Goal: Obtain resource: Download file/media

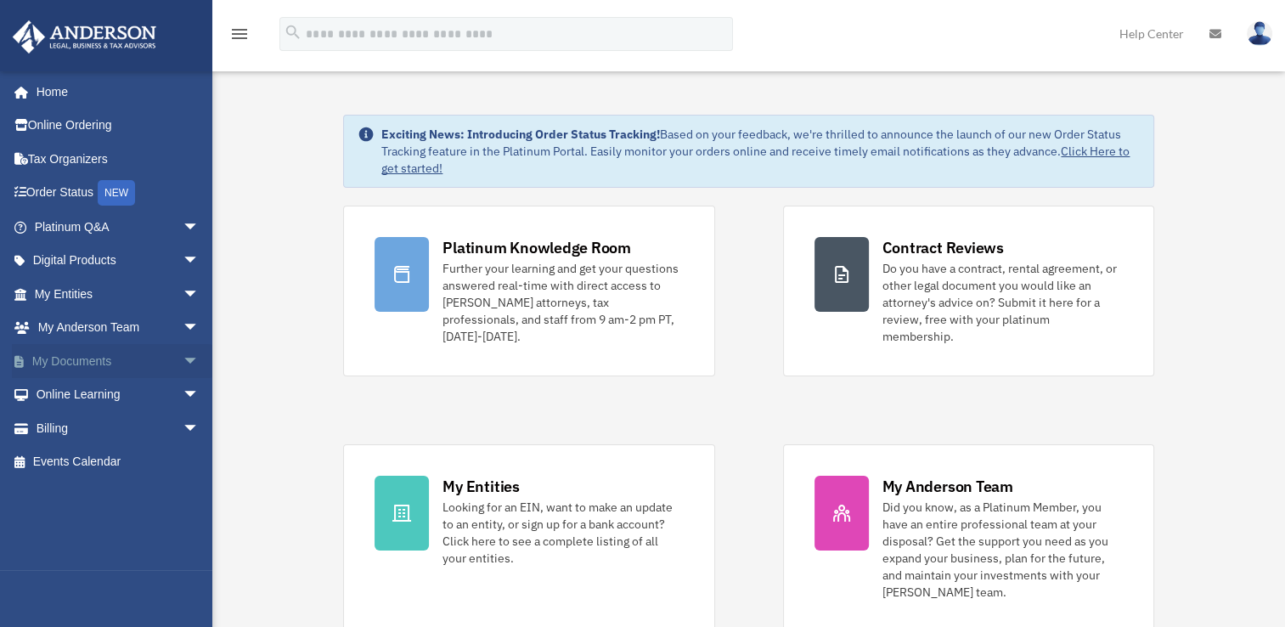
click at [121, 352] on link "My Documents arrow_drop_down" at bounding box center [118, 361] width 213 height 34
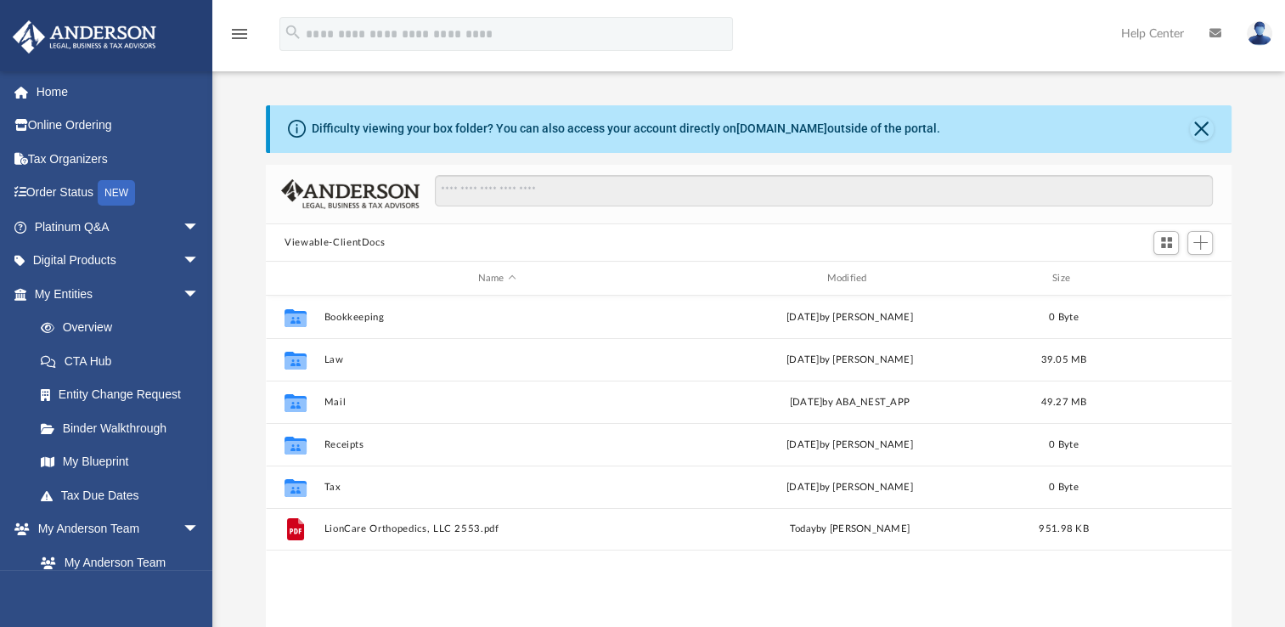
scroll to position [373, 952]
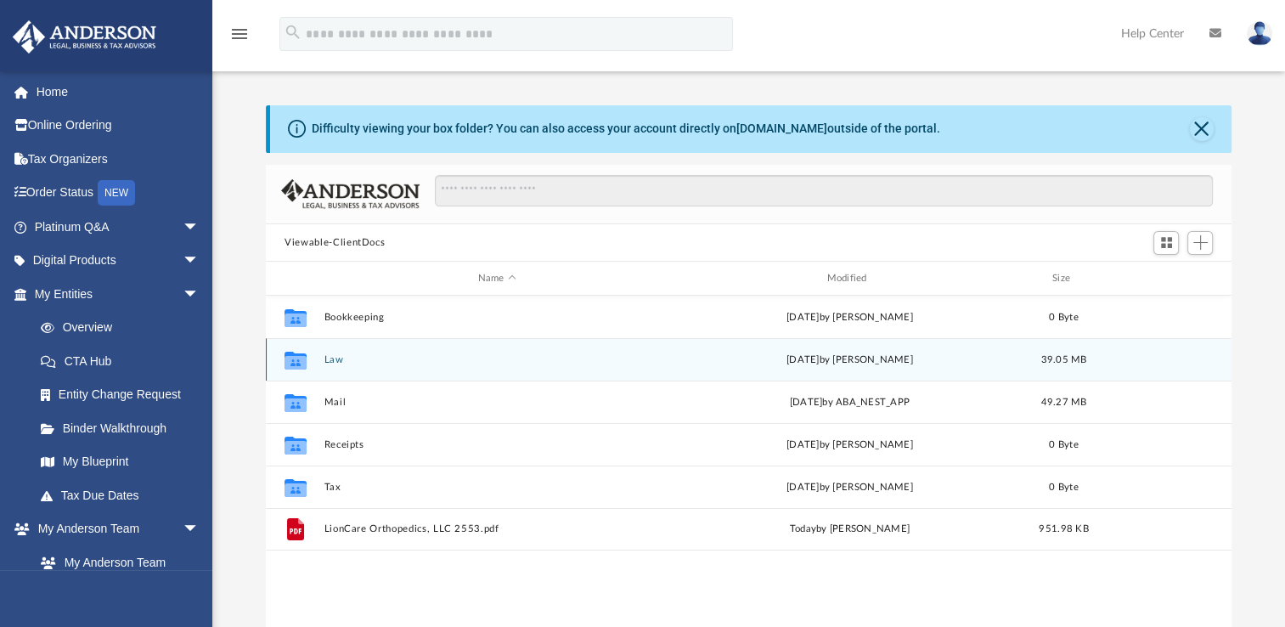
click at [338, 360] on button "Law" at bounding box center [498, 359] width 346 height 11
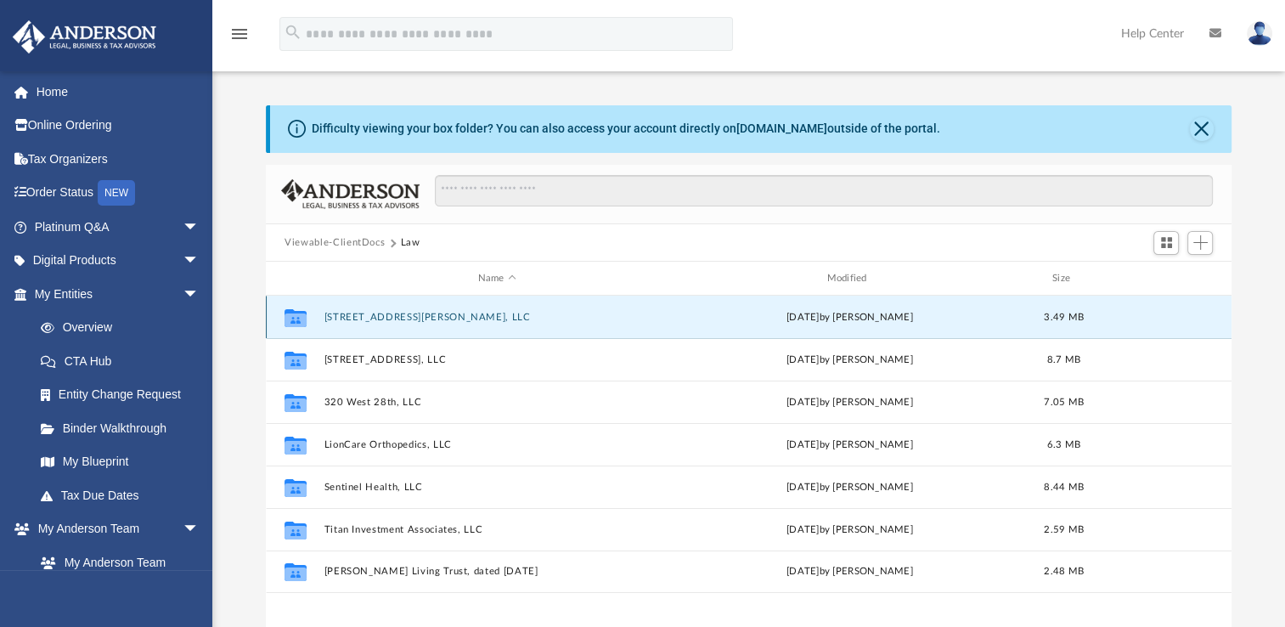
click at [360, 319] on button "[STREET_ADDRESS][PERSON_NAME], LLC" at bounding box center [498, 317] width 346 height 11
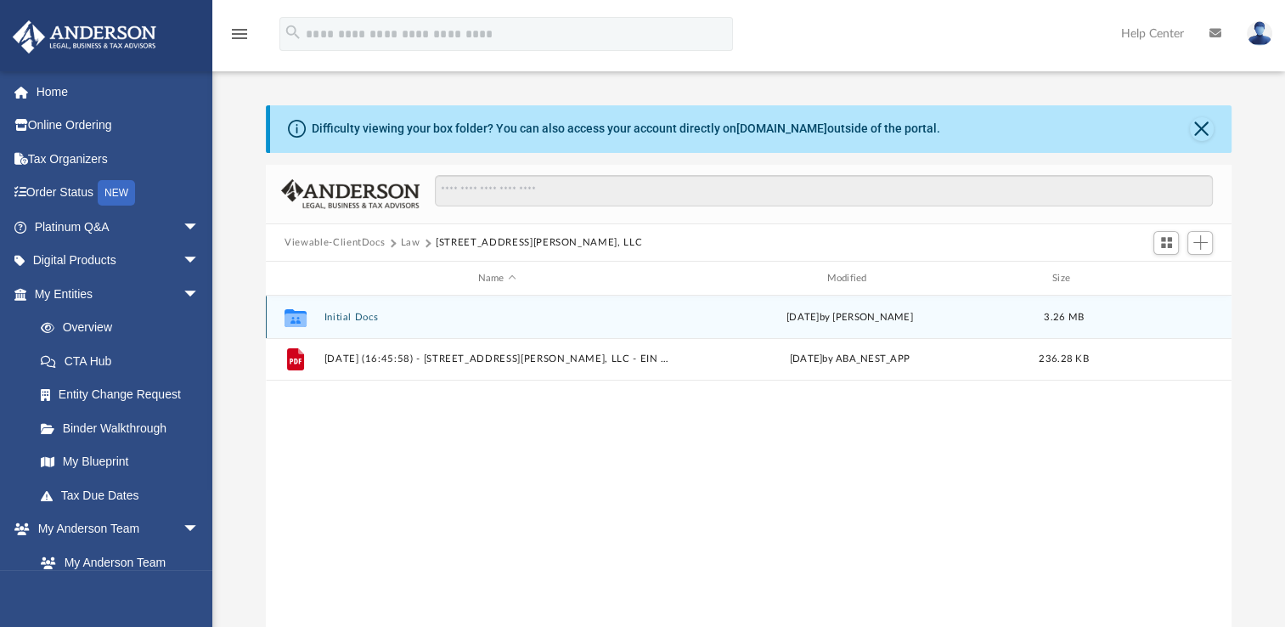
click at [352, 311] on div "Collaborated Folder Initial Docs [DATE] by [PERSON_NAME] 3.26 MB" at bounding box center [749, 317] width 966 height 42
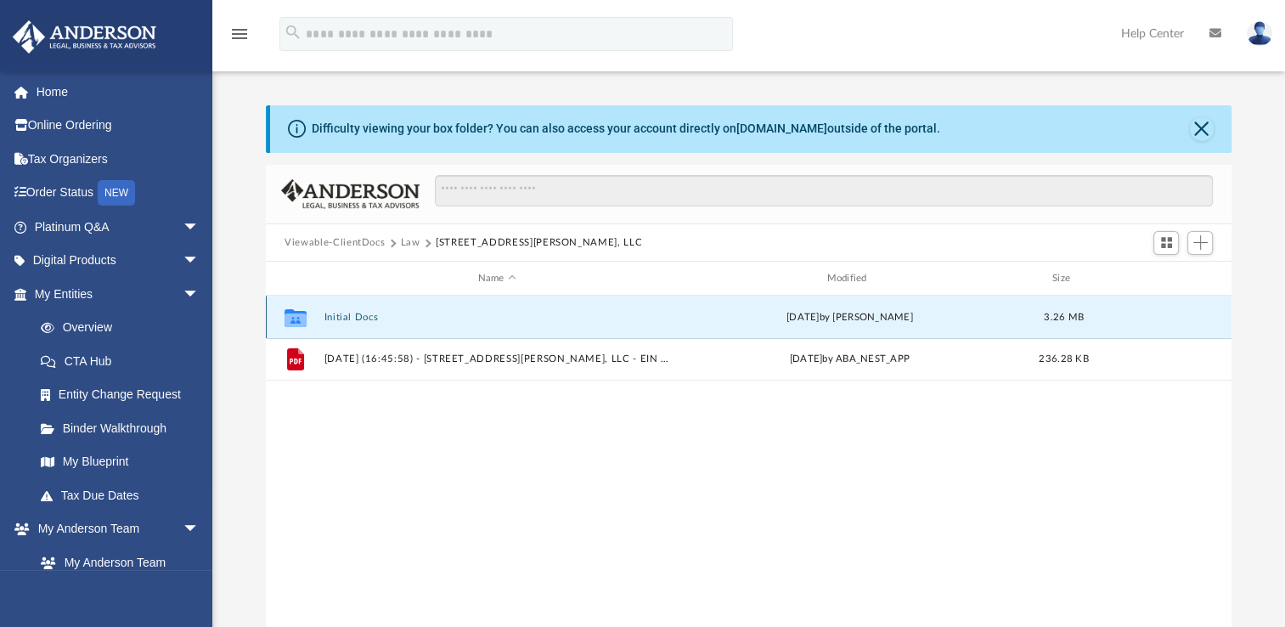
click at [357, 313] on button "Initial Docs" at bounding box center [498, 317] width 346 height 11
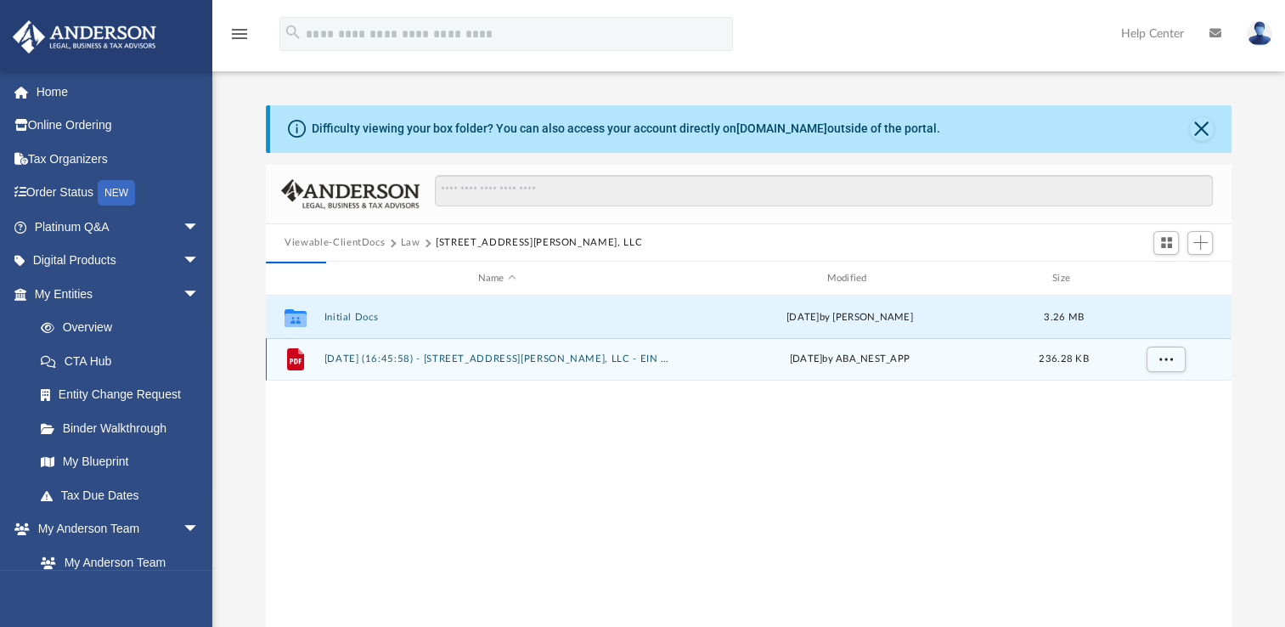
click at [371, 355] on button "[DATE] (16:45:58) - [STREET_ADDRESS][PERSON_NAME], LLC - EIN Letter from IRS.pdf" at bounding box center [498, 358] width 346 height 11
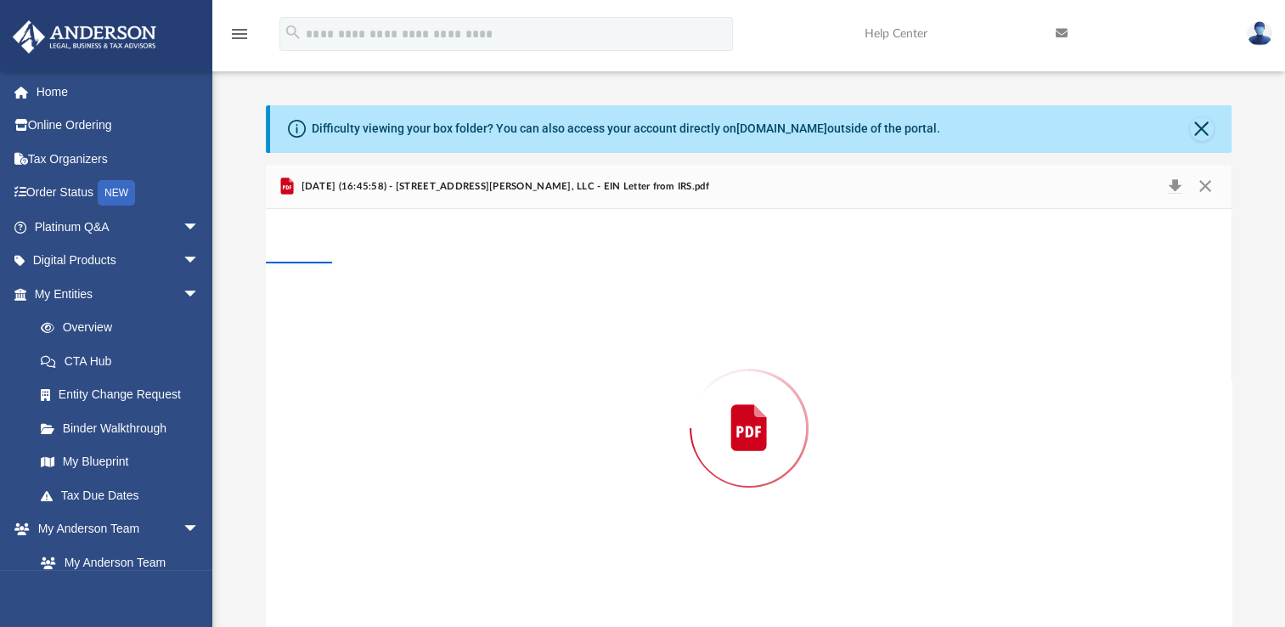
scroll to position [20, 0]
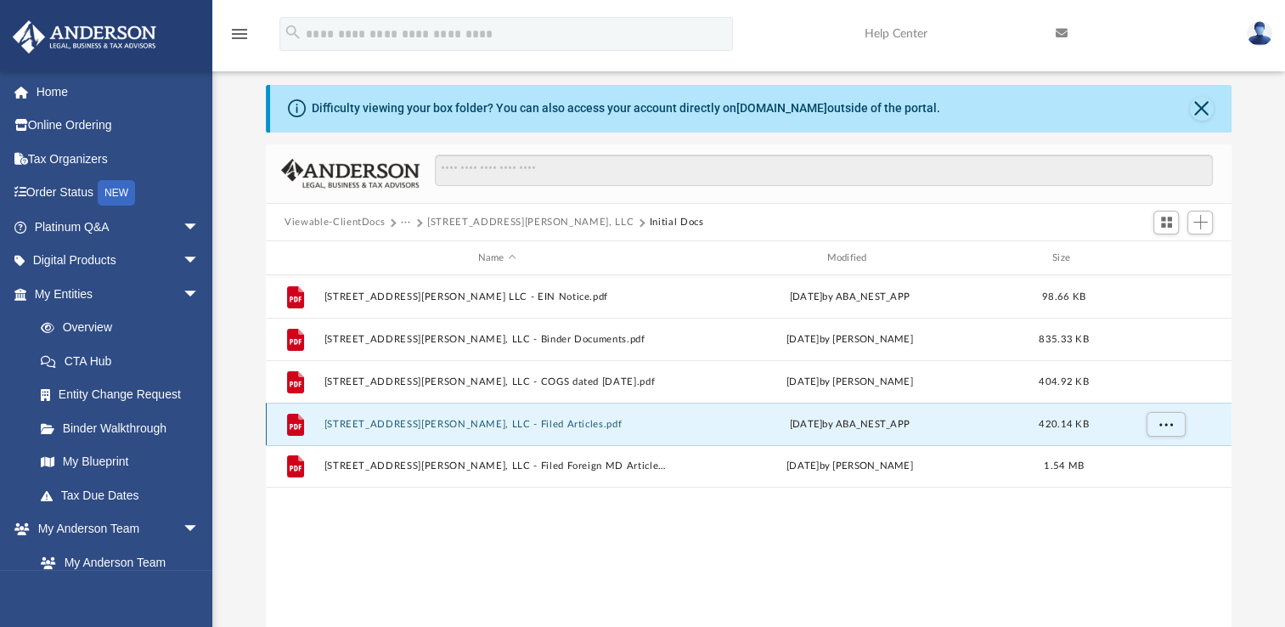
click at [394, 425] on button "[STREET_ADDRESS][PERSON_NAME], LLC - Filed Articles.pdf" at bounding box center [498, 424] width 346 height 11
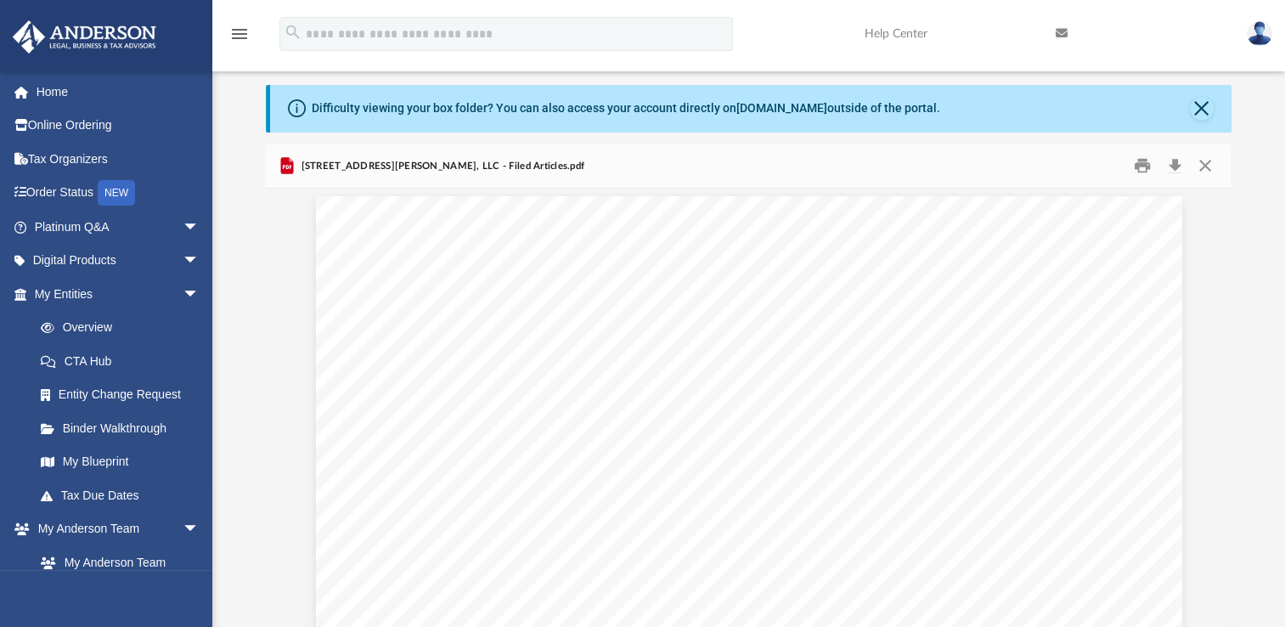
scroll to position [0, 0]
click at [1176, 167] on button "Download" at bounding box center [1175, 166] width 31 height 26
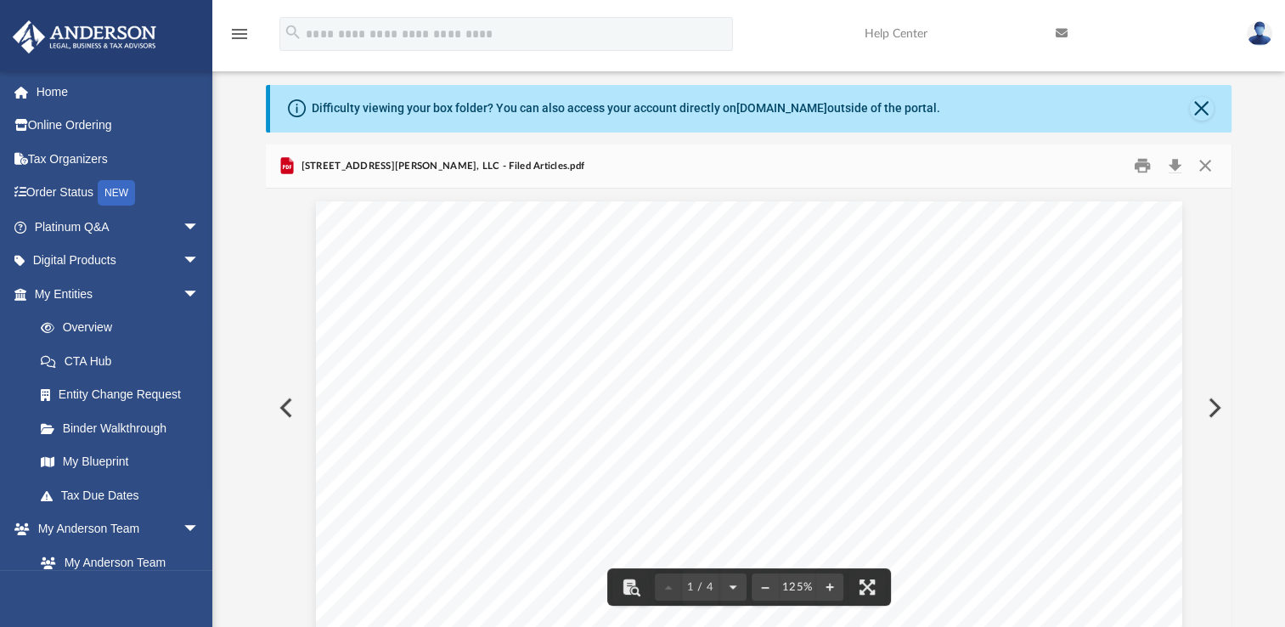
click at [1257, 270] on div "Difficulty viewing your box folder? You can also access your account directly o…" at bounding box center [748, 356] width 1073 height 543
click at [1205, 164] on button "Close" at bounding box center [1204, 166] width 31 height 26
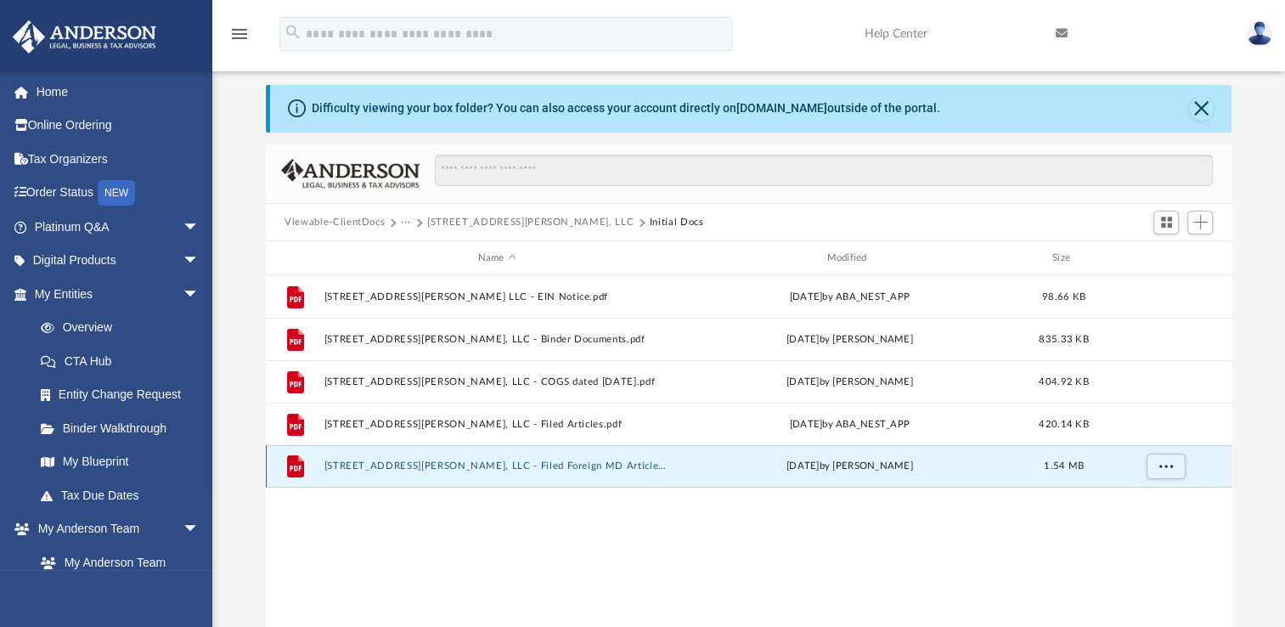
click at [523, 469] on button "1110 Carroll St, LLC - Filed Foreign MD Articles.pdf" at bounding box center [498, 465] width 346 height 11
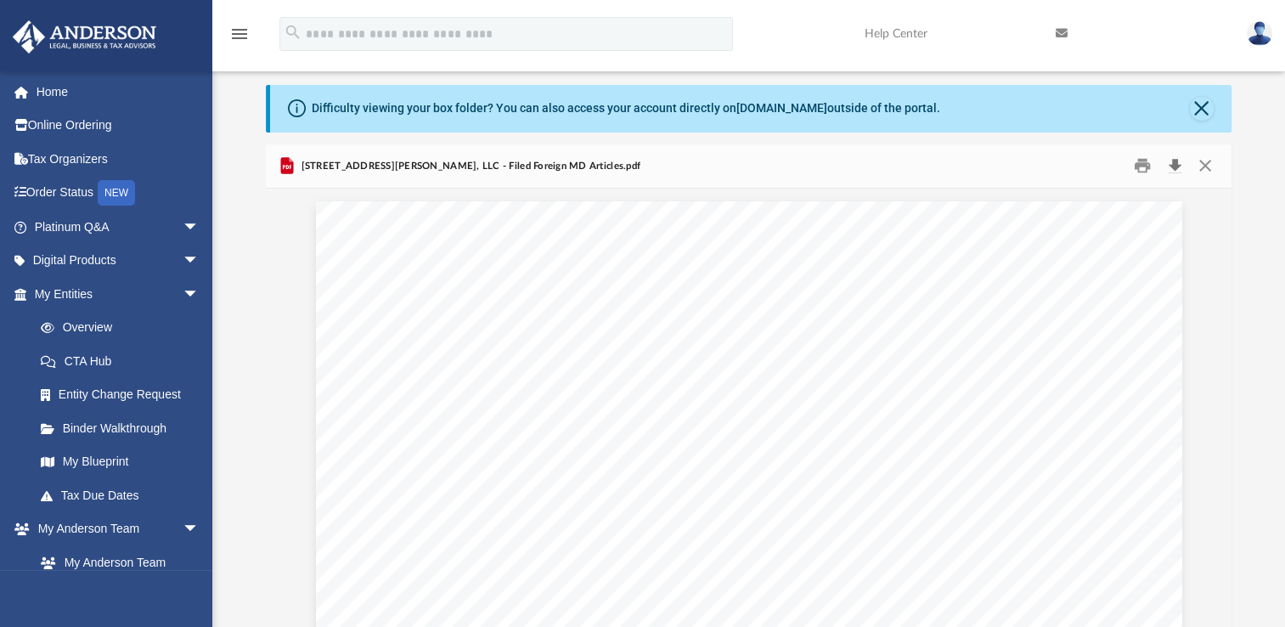
click at [1174, 165] on button "Download" at bounding box center [1175, 166] width 31 height 26
click at [1254, 127] on div "Difficulty viewing your box folder? You can also access your account directly o…" at bounding box center [748, 356] width 1073 height 543
click at [1211, 170] on button "Close" at bounding box center [1204, 166] width 31 height 26
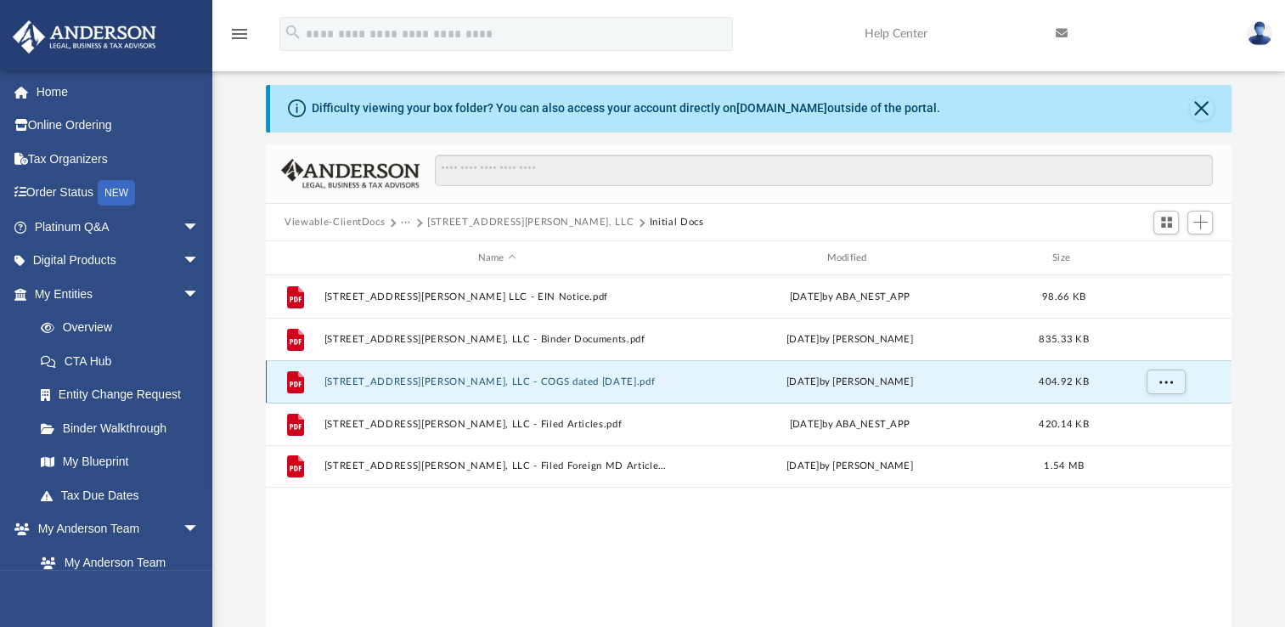
click at [415, 386] on button "1110 Carroll St, LLC - COGS dated 09.18.2025.pdf" at bounding box center [498, 381] width 346 height 11
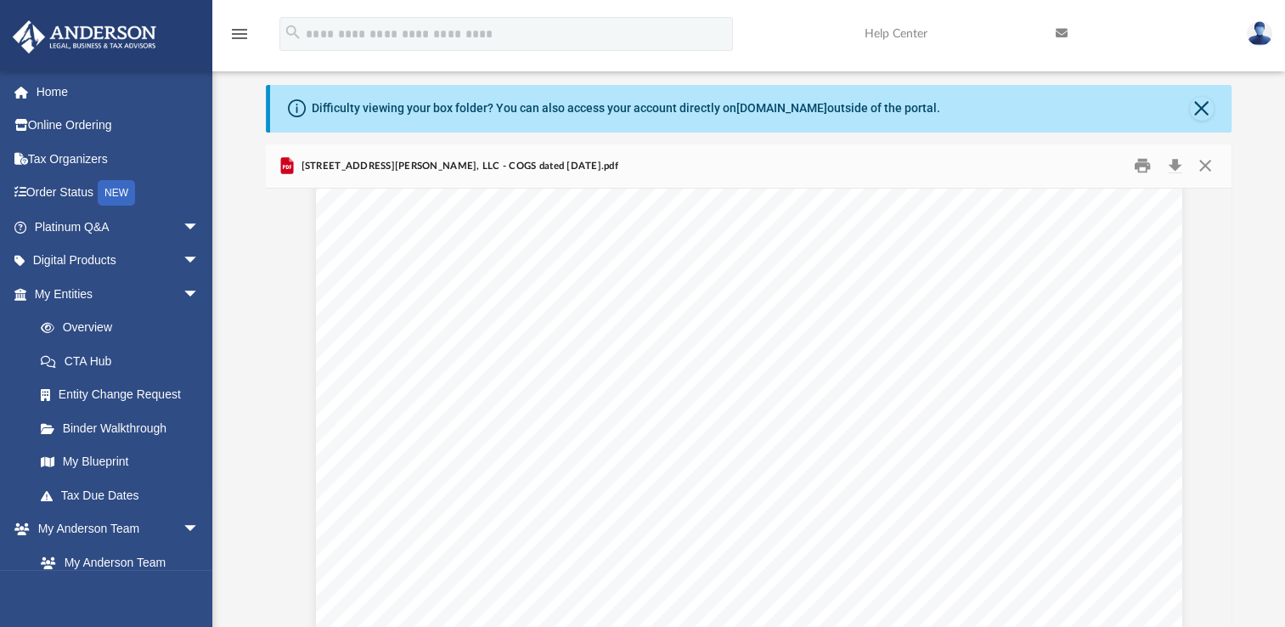
scroll to position [340, 0]
click at [1211, 168] on button "Close" at bounding box center [1204, 166] width 31 height 26
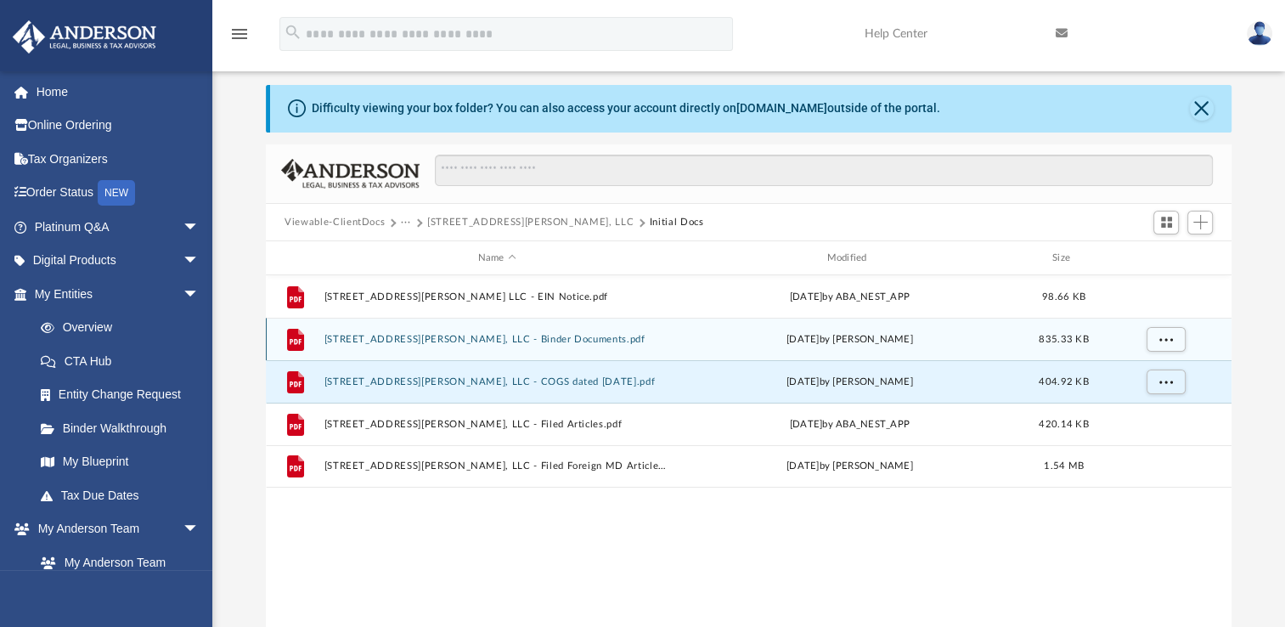
click at [470, 330] on div "File 1110 Carroll St, LLC - Binder Documents.pdf Fri Sep 12 2025 by Lindsay Hag…" at bounding box center [749, 339] width 966 height 42
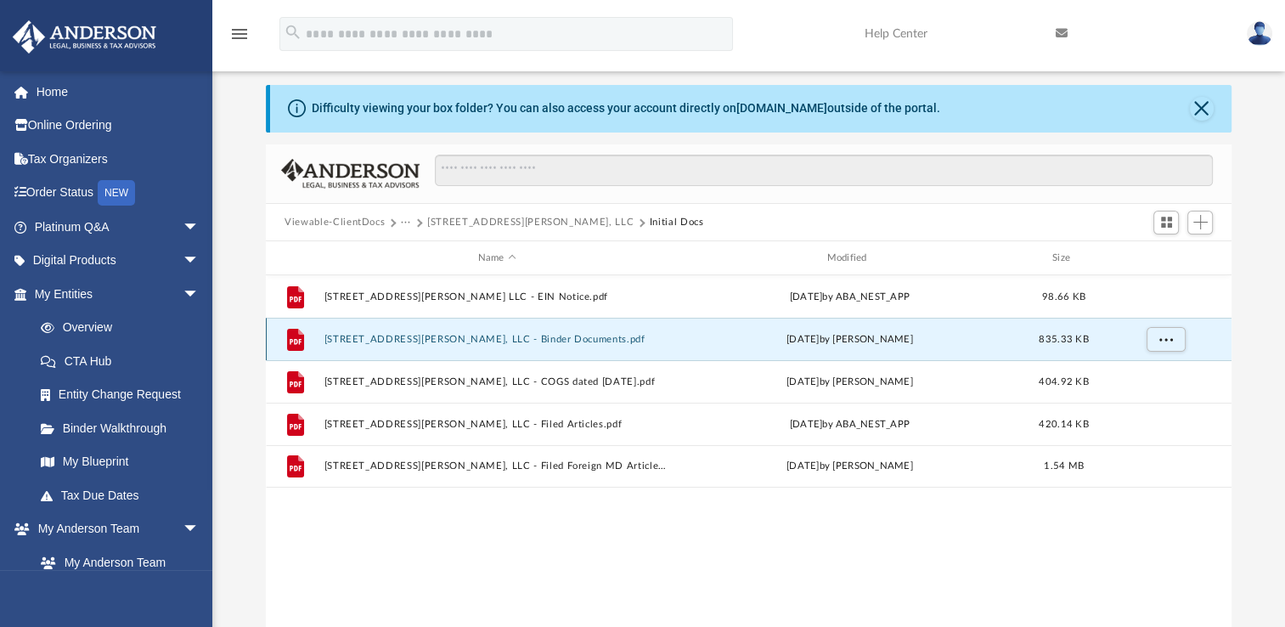
click at [470, 338] on button "1110 Carroll St, LLC - Binder Documents.pdf" at bounding box center [498, 339] width 346 height 11
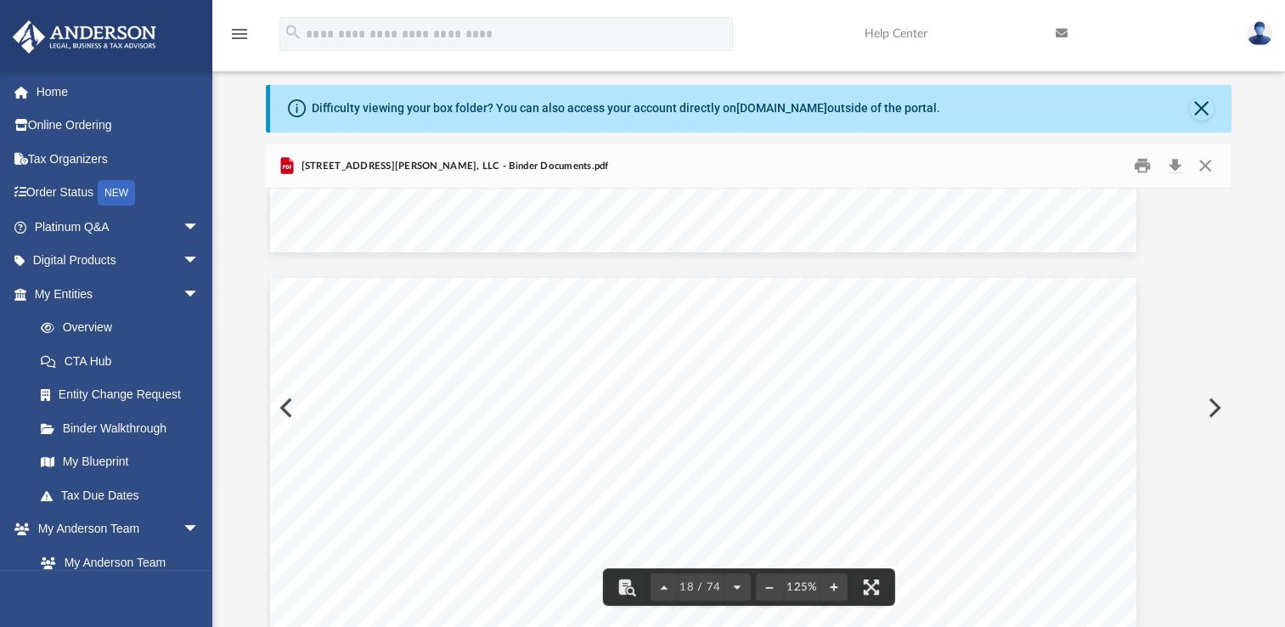
scroll to position [19049, 46]
click at [1211, 406] on button "Preview" at bounding box center [1212, 408] width 37 height 48
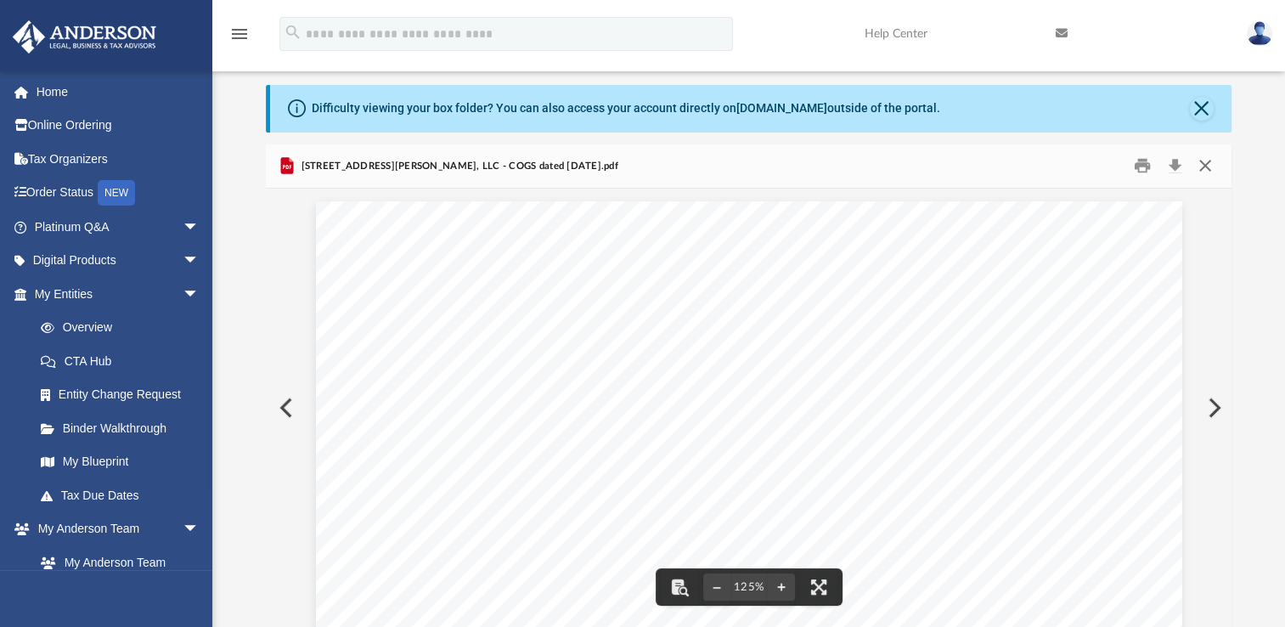
click at [1204, 172] on button "Close" at bounding box center [1204, 166] width 31 height 26
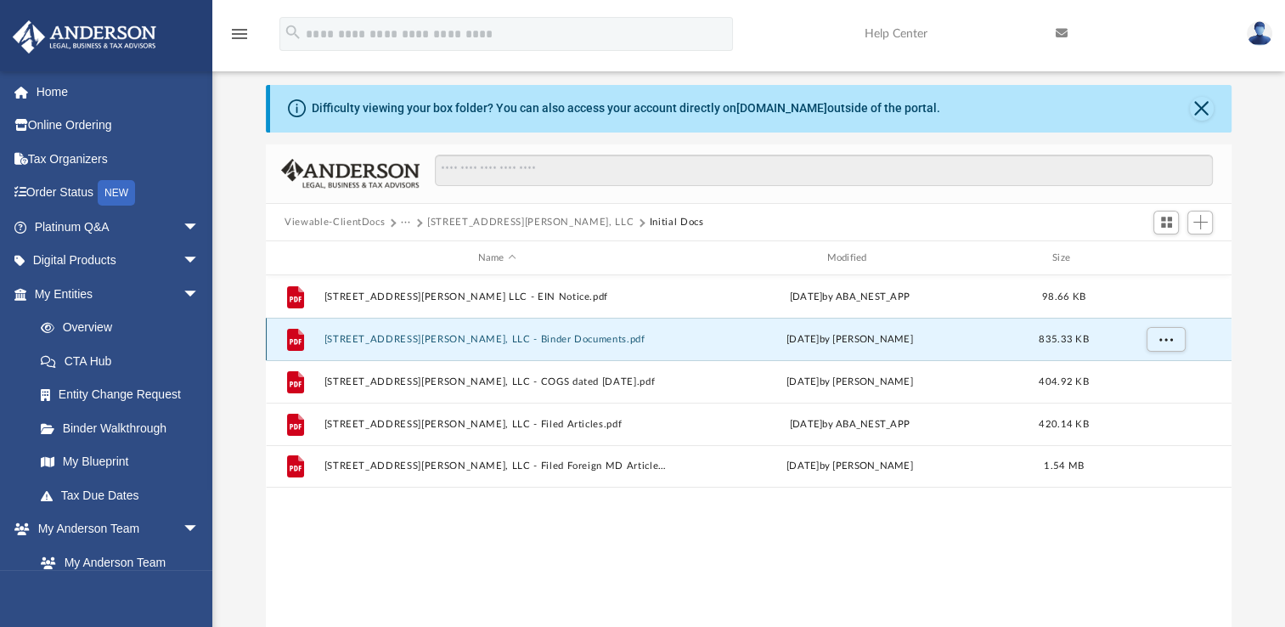
click at [500, 338] on button "1110 Carroll St, LLC - Binder Documents.pdf" at bounding box center [498, 339] width 346 height 11
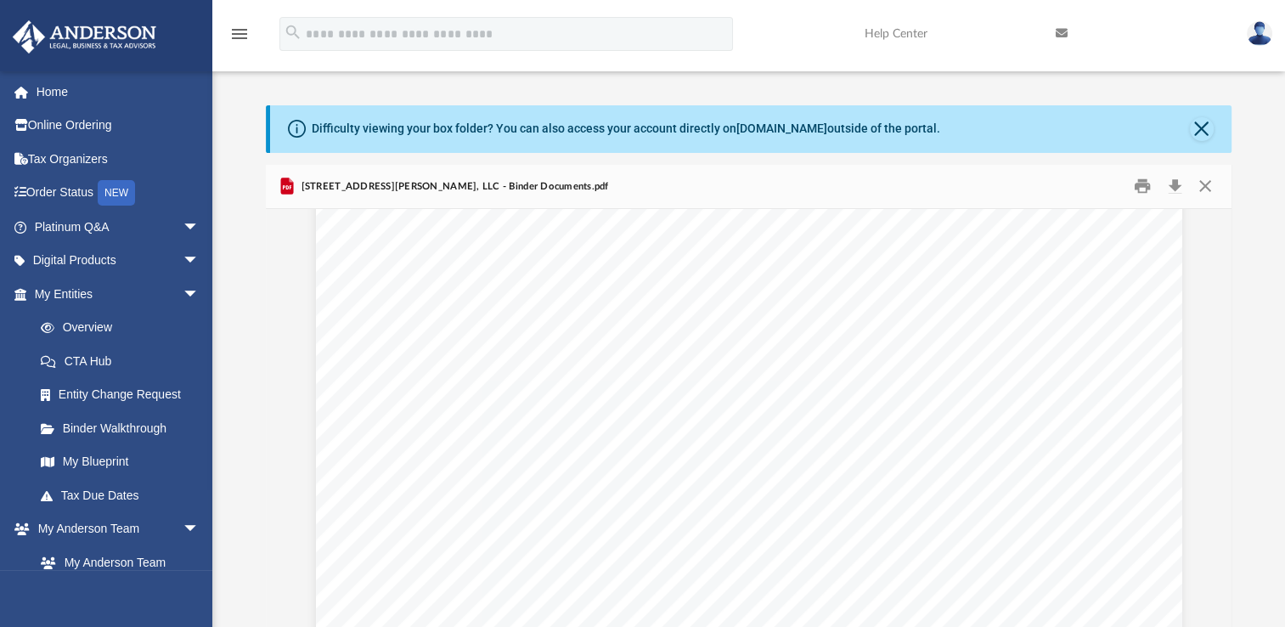
scroll to position [1488, 0]
click at [1172, 192] on button "Download" at bounding box center [1175, 186] width 31 height 26
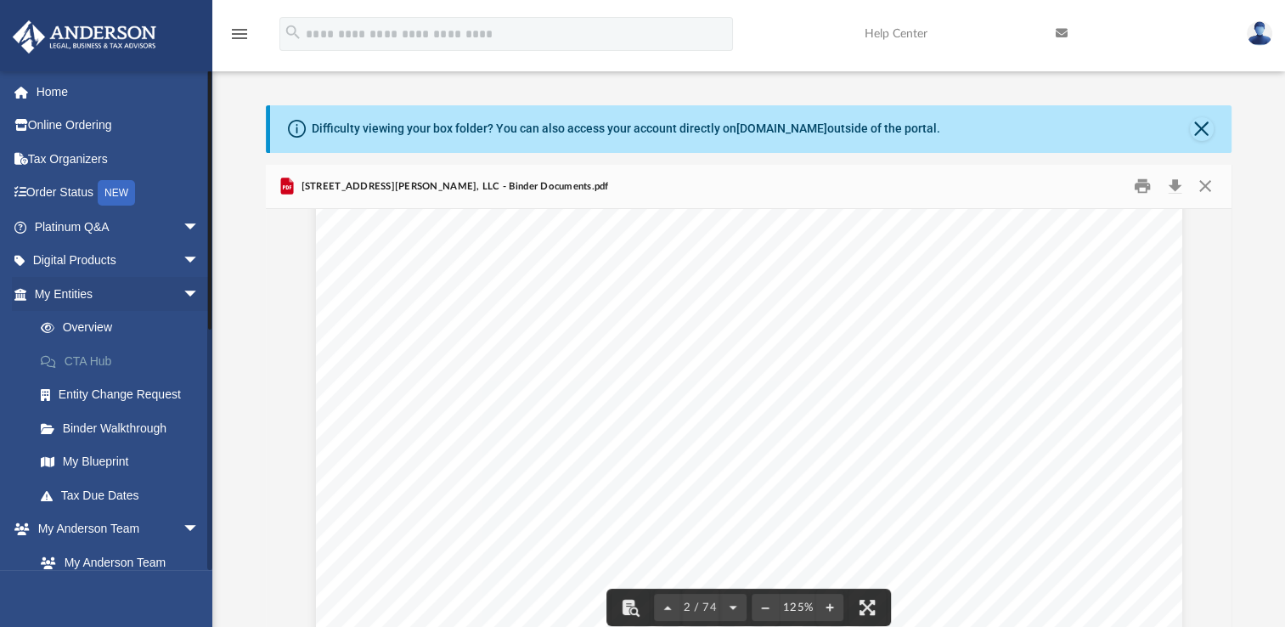
scroll to position [1686, 0]
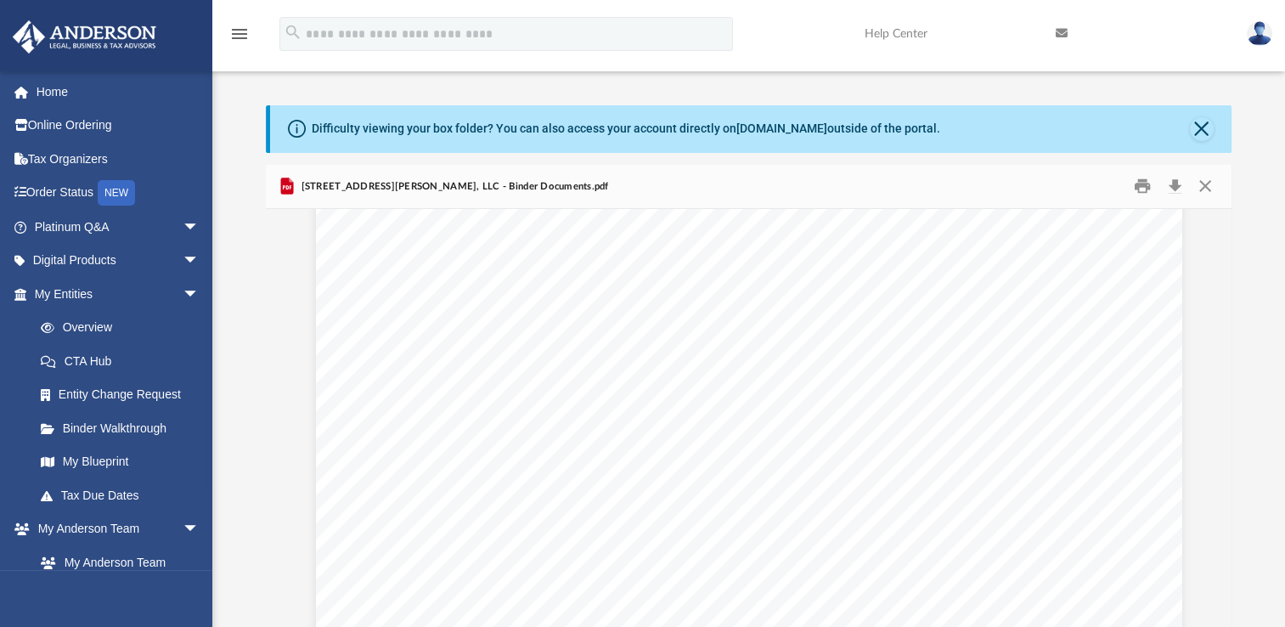
click at [1248, 42] on link at bounding box center [1259, 33] width 51 height 75
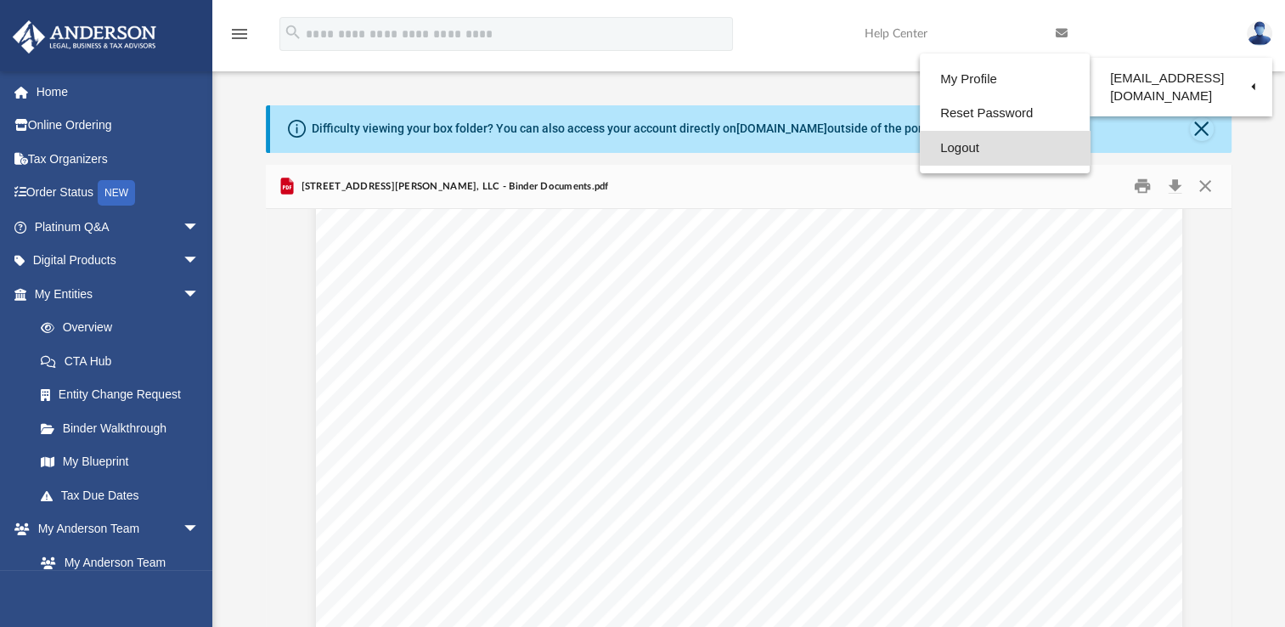
click at [929, 158] on link "Logout" at bounding box center [1005, 148] width 170 height 35
